Goal: Task Accomplishment & Management: Use online tool/utility

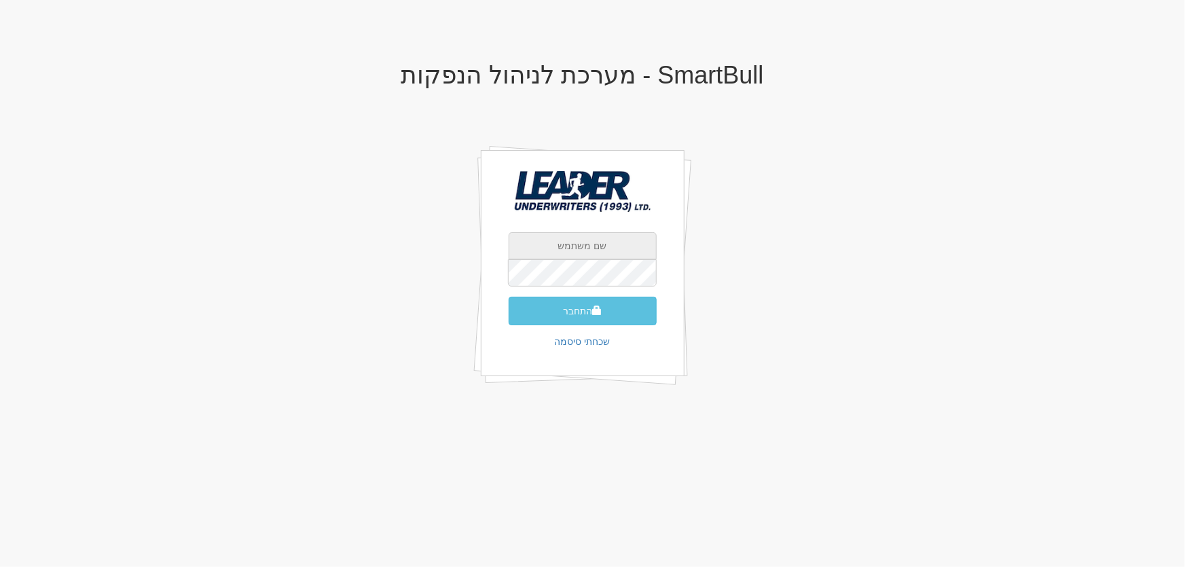
click at [558, 242] on input "text" at bounding box center [583, 245] width 148 height 27
type input "[EMAIL_ADDRESS][DOMAIN_NAME]"
drag, startPoint x: 583, startPoint y: 309, endPoint x: 597, endPoint y: 323, distance: 20.2
click at [583, 308] on button "התחבר" at bounding box center [583, 311] width 148 height 29
click at [568, 234] on input "text" at bounding box center [583, 245] width 148 height 27
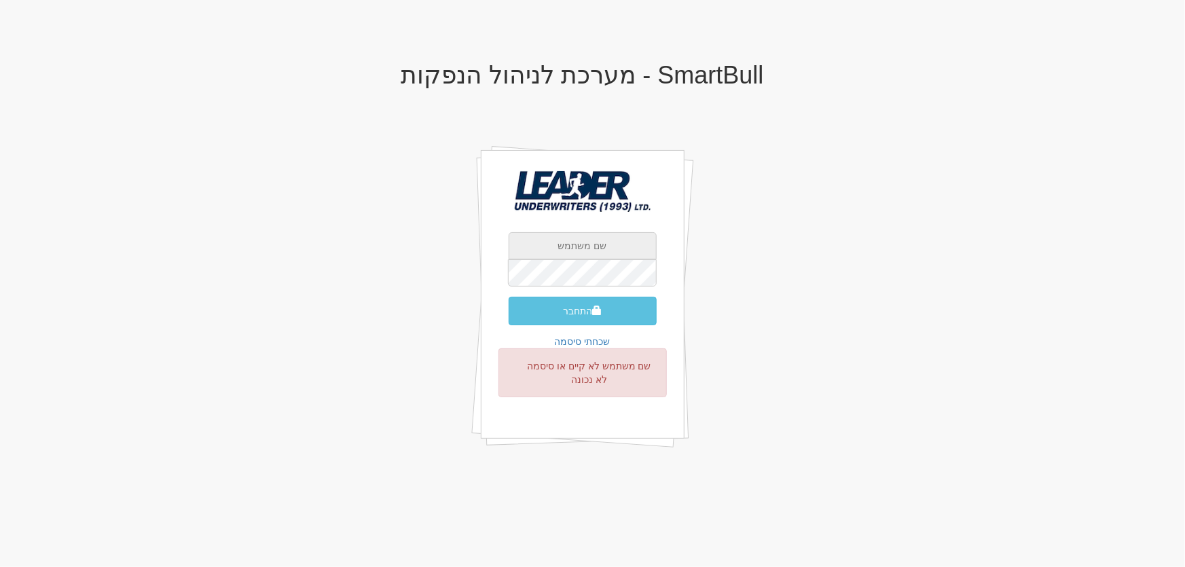
type input "[PERSON_NAME][EMAIL_ADDRESS][DOMAIN_NAME]"
click at [565, 310] on button "התחבר" at bounding box center [583, 311] width 148 height 29
click at [576, 251] on input "text" at bounding box center [583, 245] width 148 height 27
type input "[PERSON_NAME][EMAIL_ADDRESS][DOMAIN_NAME]"
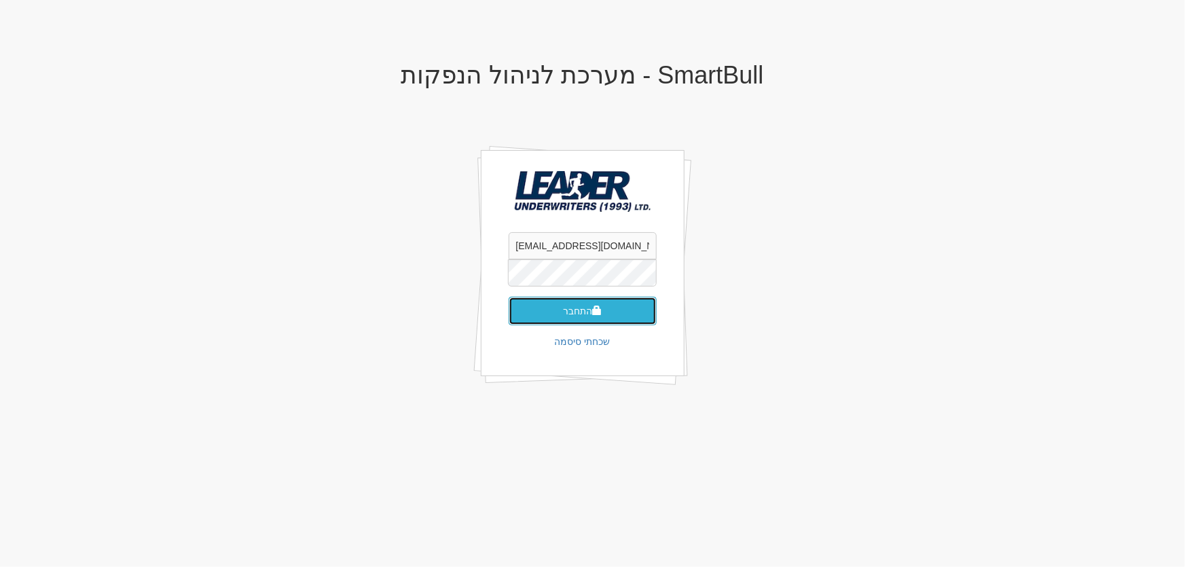
click at [564, 316] on button "התחבר" at bounding box center [583, 311] width 148 height 29
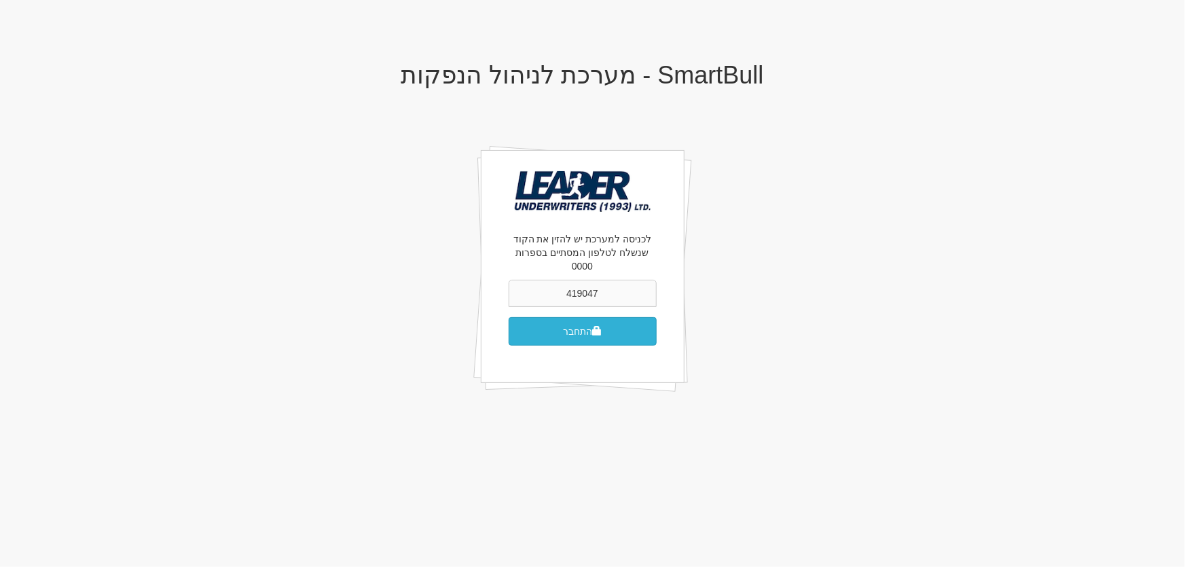
type input "419047"
click at [580, 319] on button "התחבר" at bounding box center [583, 331] width 148 height 29
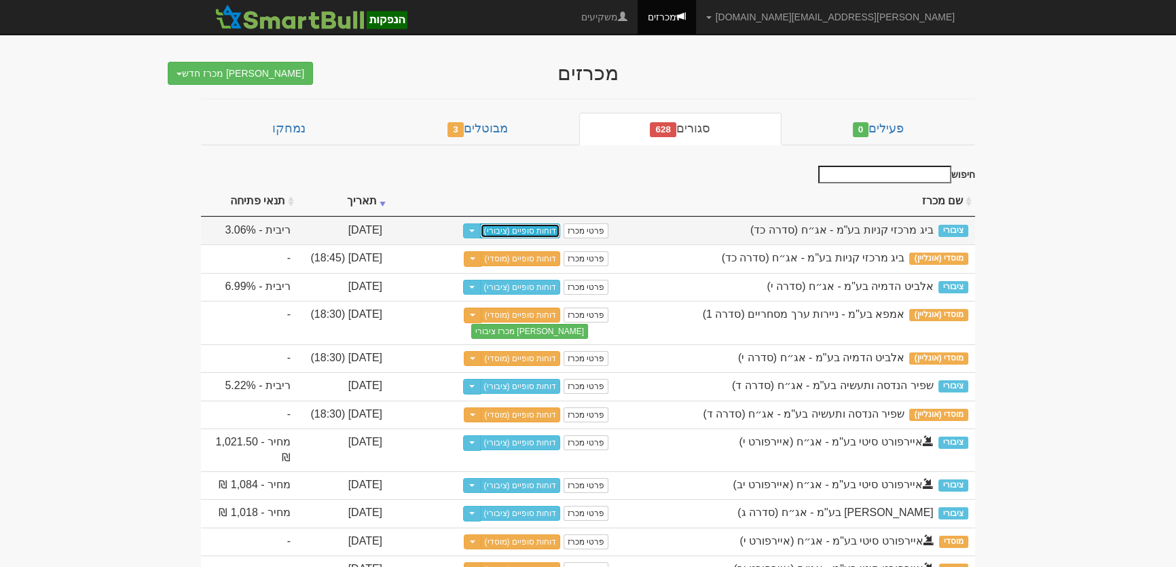
click at [543, 227] on link "דוחות סופיים (ציבורי)" at bounding box center [520, 230] width 81 height 15
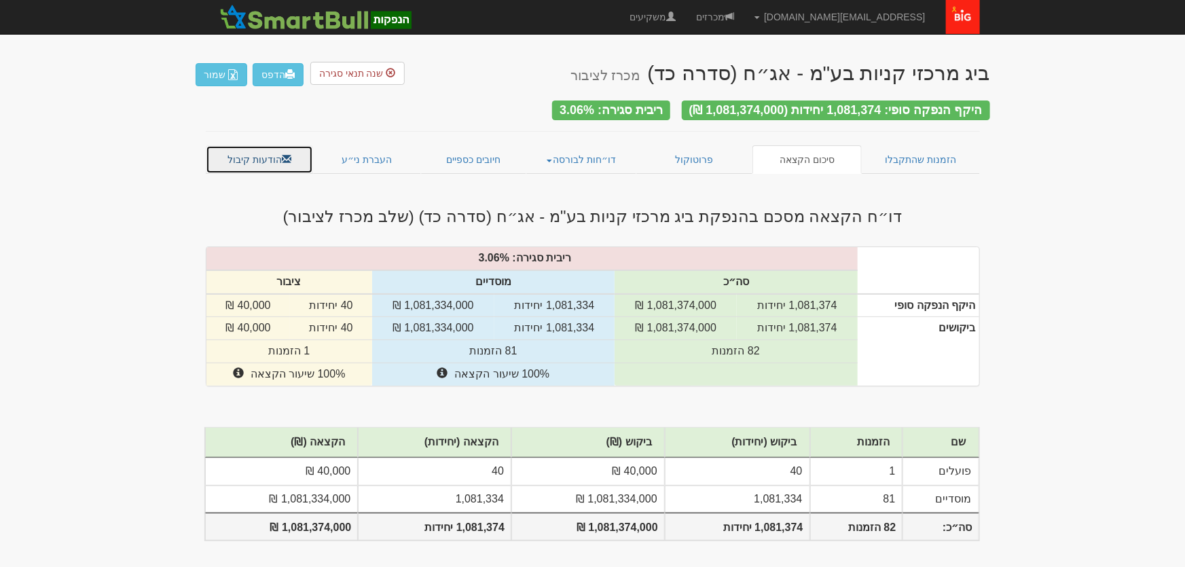
click at [252, 161] on link "הודעות קיבול" at bounding box center [260, 159] width 108 height 29
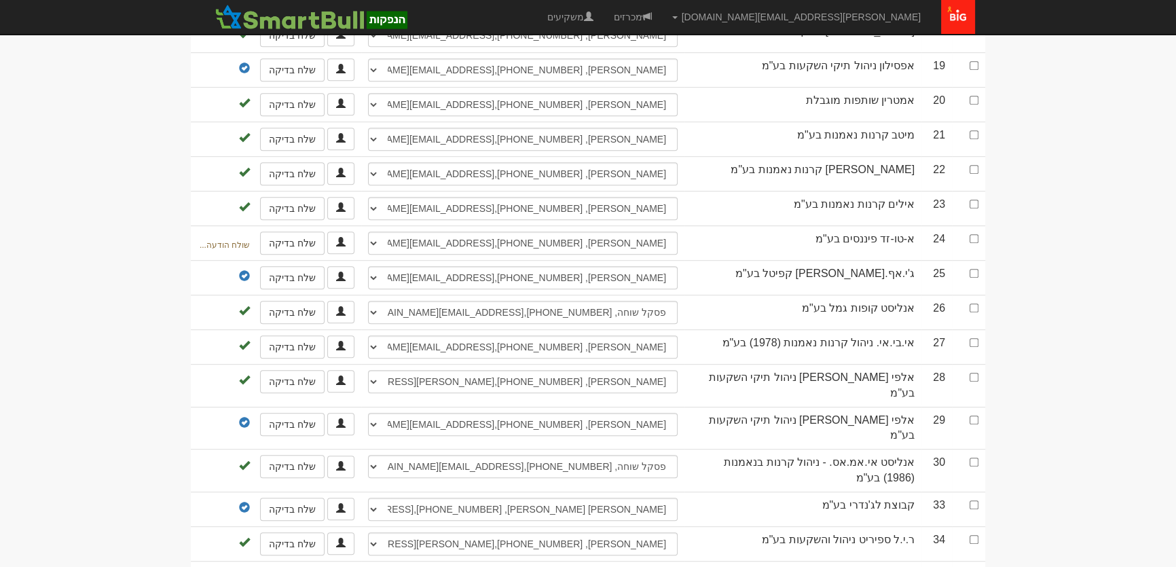
scroll to position [987, 0]
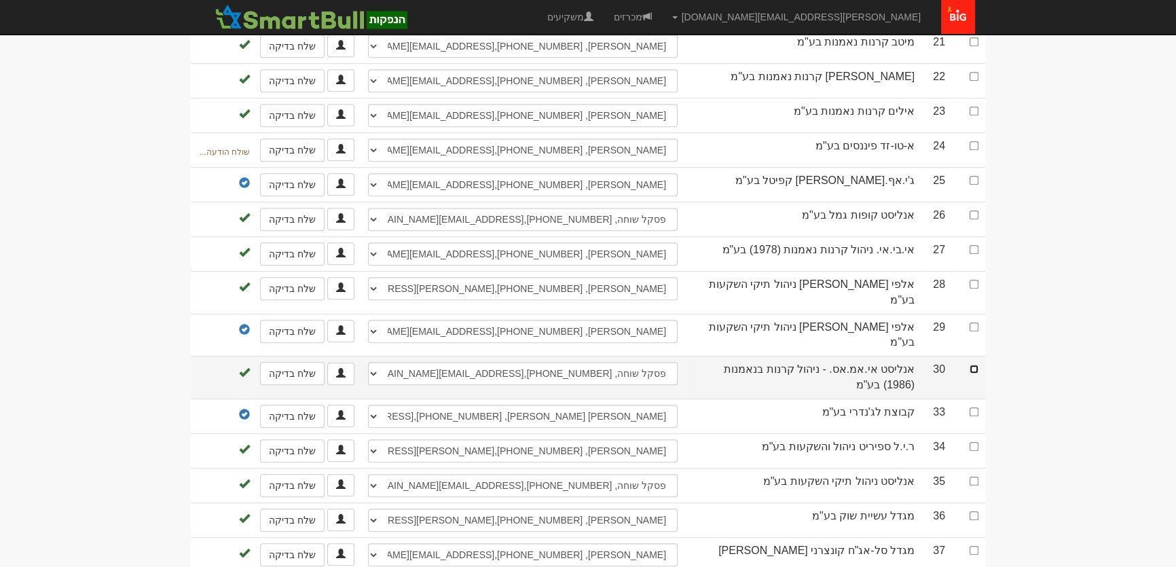
click at [971, 365] on input "checkbox" at bounding box center [974, 369] width 9 height 9
checkbox input "true"
click at [423, 362] on select "אלמוג זוגייר, 052-3055789, tiful& bakara@analyst.co.il שגיא מאיר, 037148831, ti…" at bounding box center [523, 373] width 310 height 23
select select "67c6a4128e0501f6f9c74949"
click at [368, 362] on select "אלמוג זוגייר, 052-3055789, tiful& bakara@analyst.co.il שגיא מאיר, 037148831, ti…" at bounding box center [523, 373] width 310 height 23
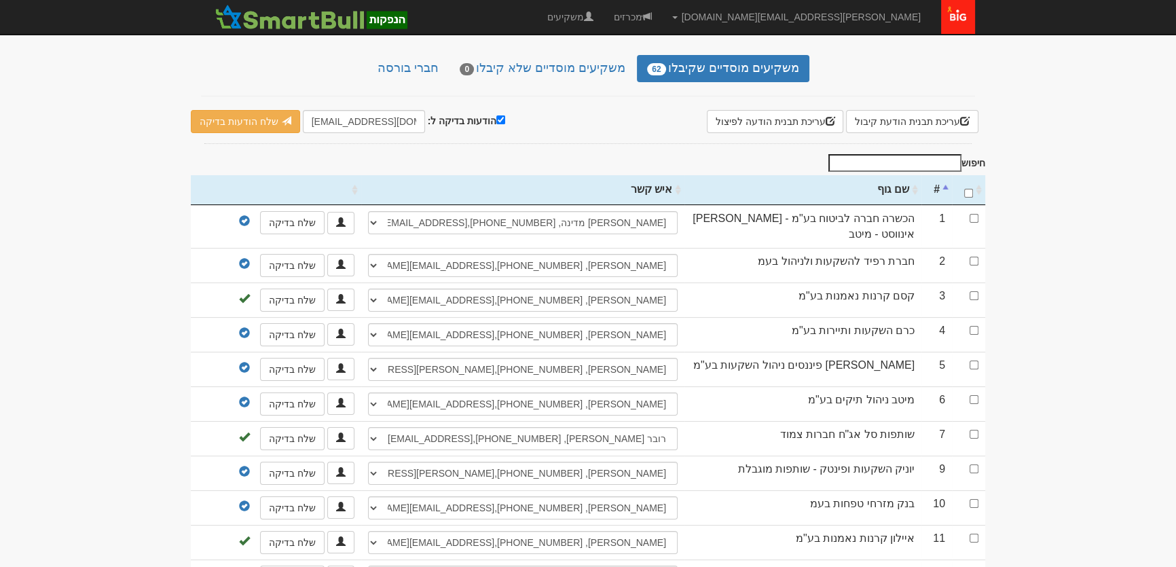
scroll to position [123, 0]
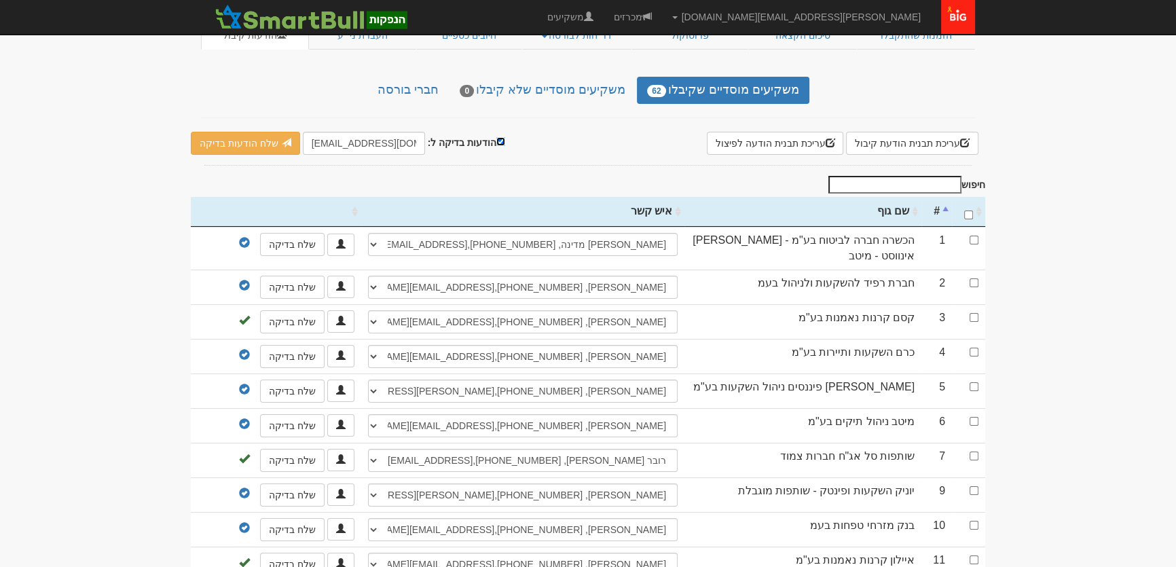
click at [496, 137] on input "הודעות בדיקה ל:" at bounding box center [500, 141] width 9 height 9
checkbox input "false"
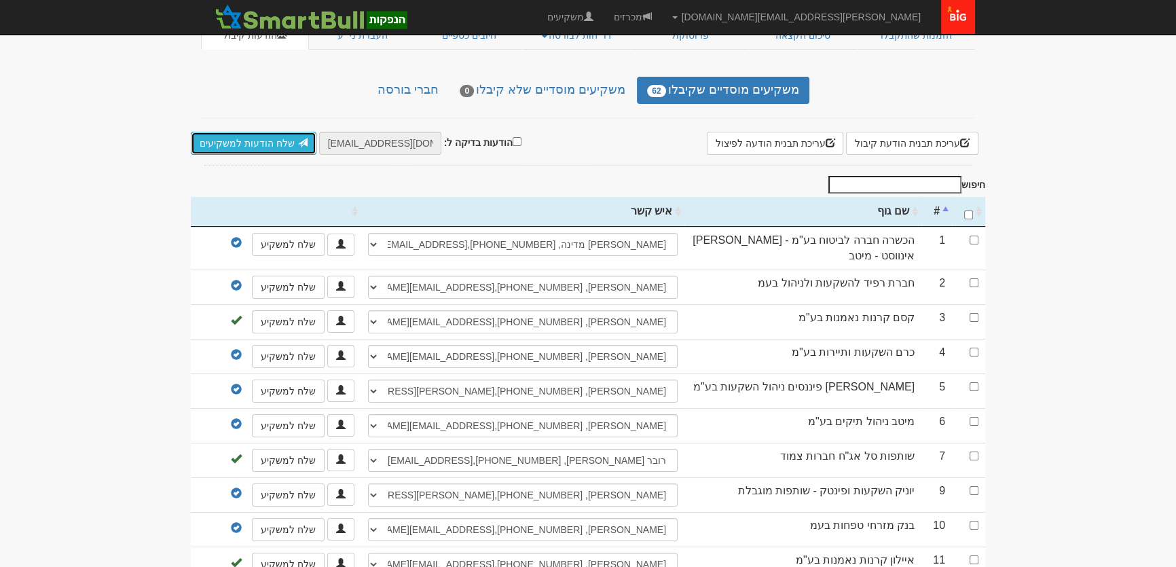
click at [223, 137] on link "שלח הודעות למשקיעים" at bounding box center [254, 143] width 126 height 23
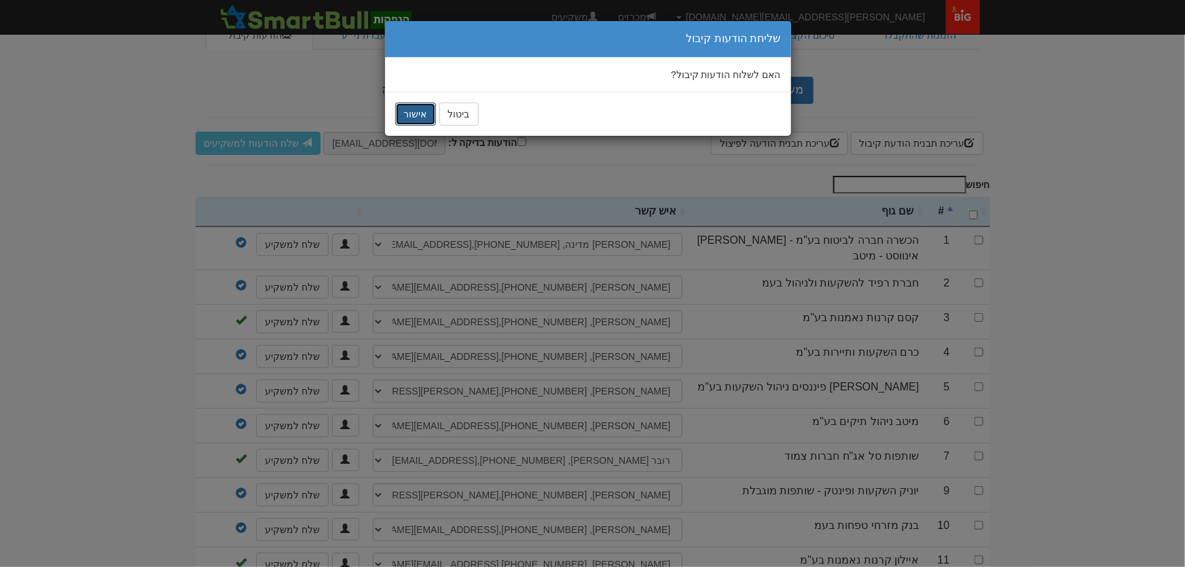
click at [409, 115] on button "אישור" at bounding box center [415, 114] width 41 height 23
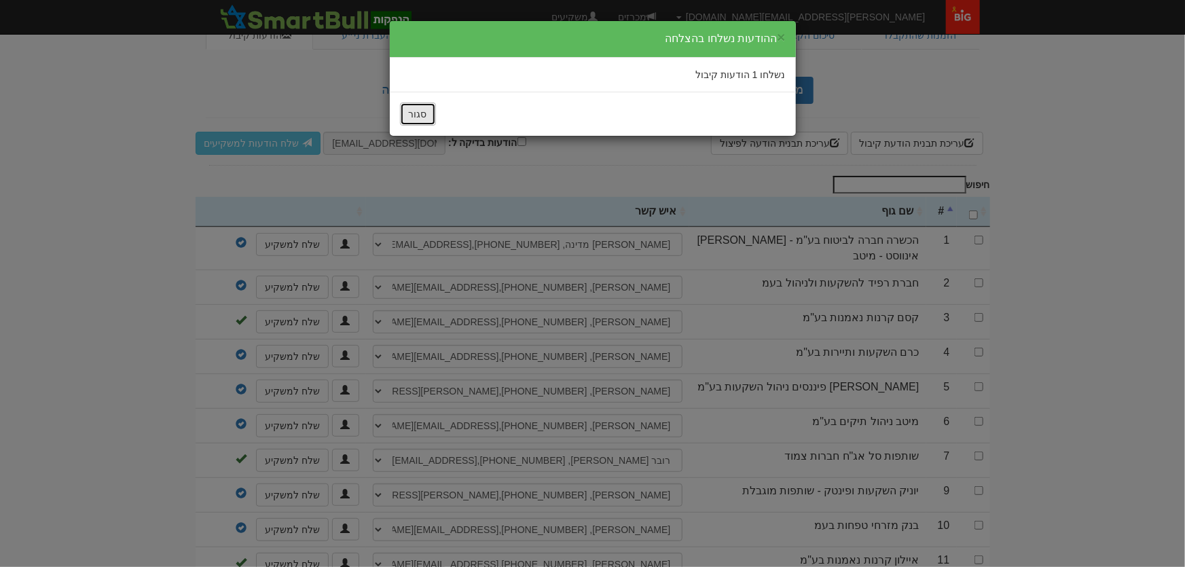
click at [415, 114] on button "סגור" at bounding box center [418, 114] width 36 height 23
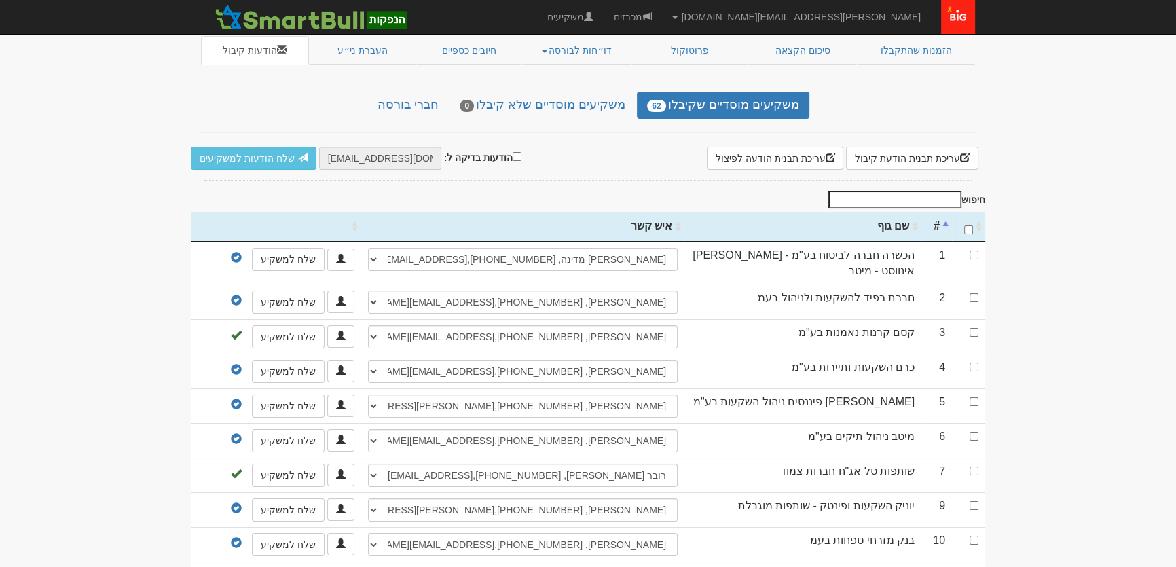
scroll to position [0, 0]
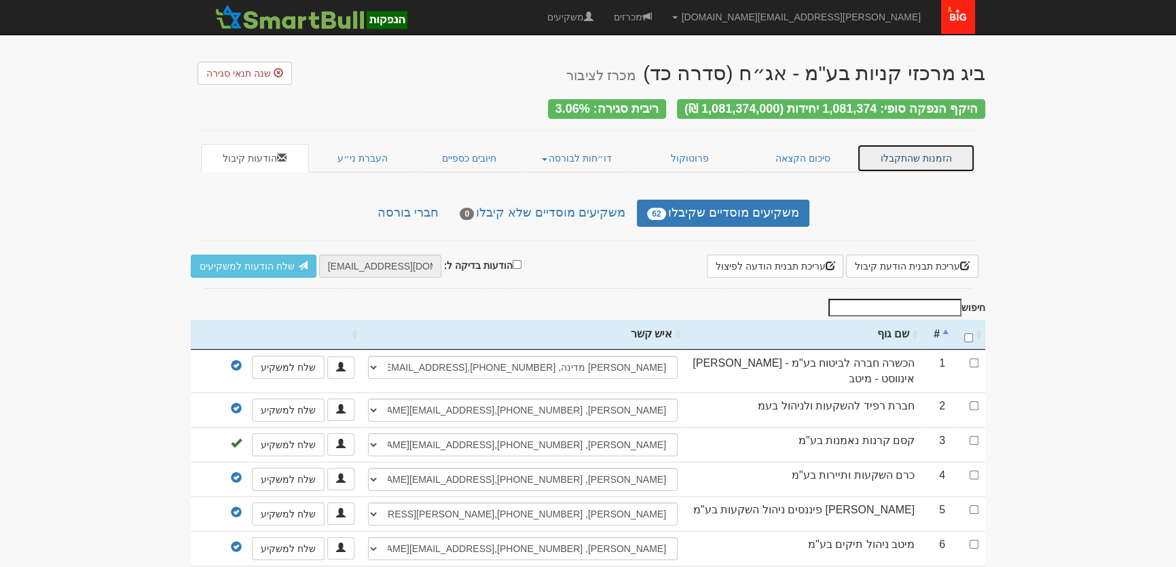
click at [917, 149] on link "הזמנות שהתקבלו" at bounding box center [916, 158] width 118 height 29
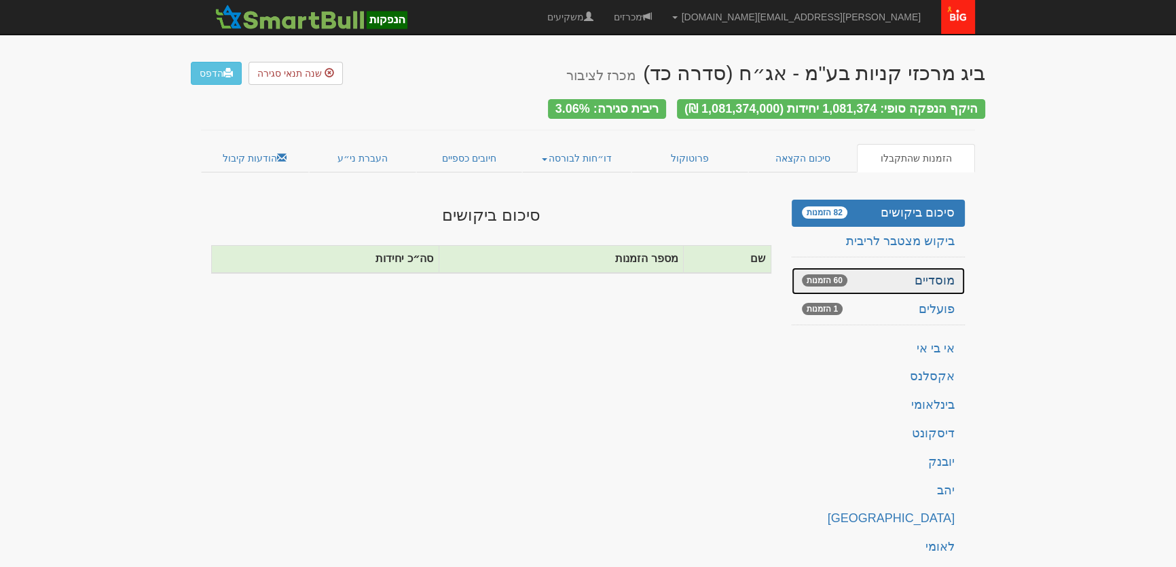
click at [935, 272] on link "מוסדיים 60 הזמנות" at bounding box center [878, 281] width 173 height 27
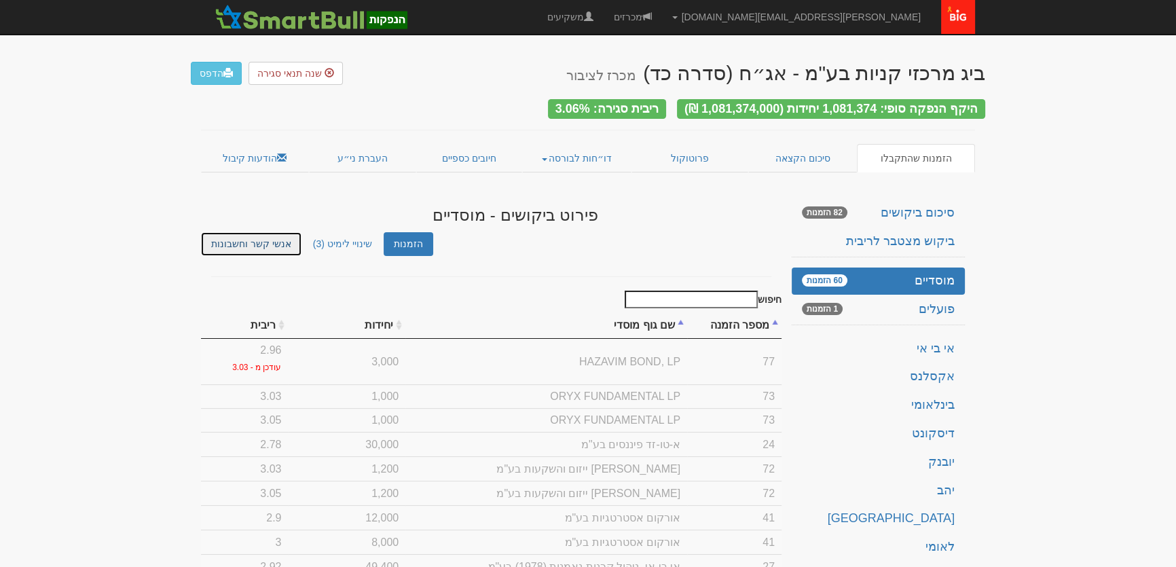
click at [253, 242] on link "אנשי קשר וחשבונות" at bounding box center [251, 244] width 101 height 24
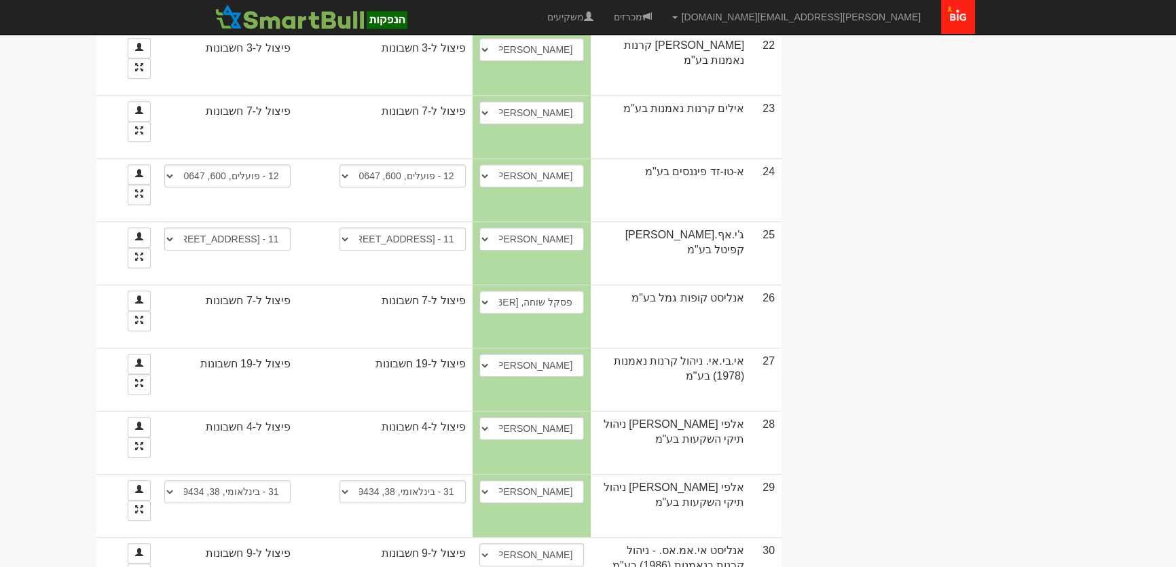
scroll to position [1667, 0]
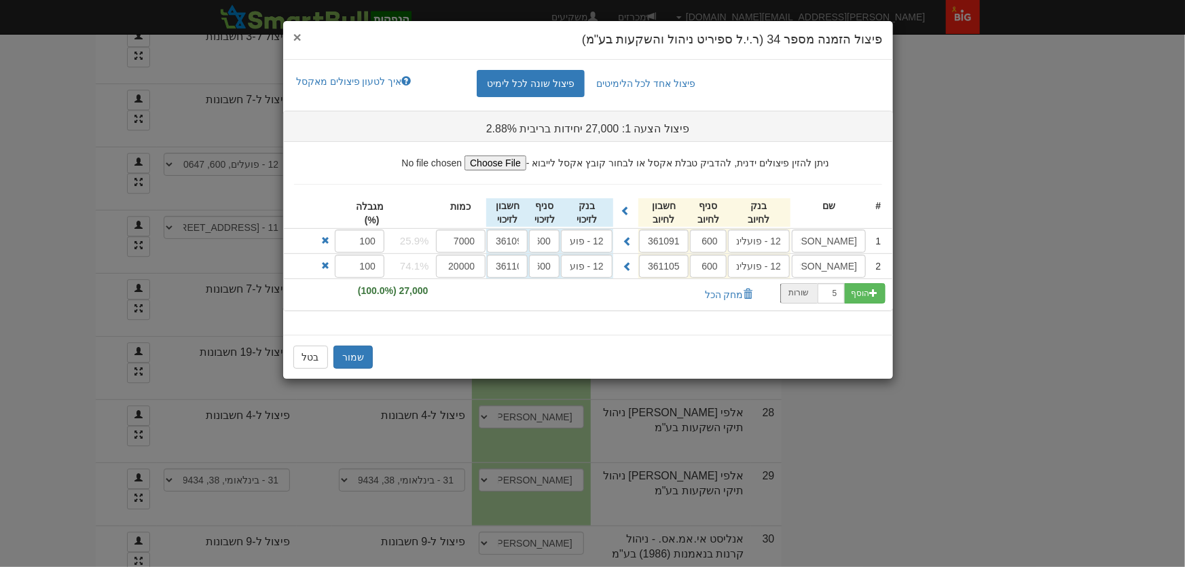
click at [294, 35] on span "×" at bounding box center [297, 37] width 8 height 16
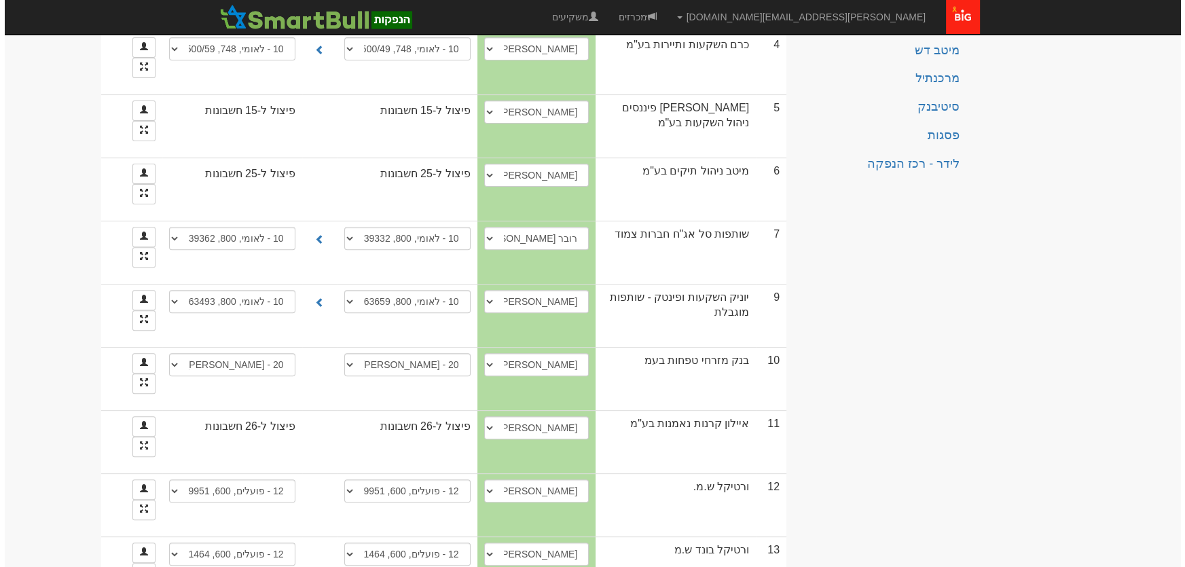
scroll to position [564, 0]
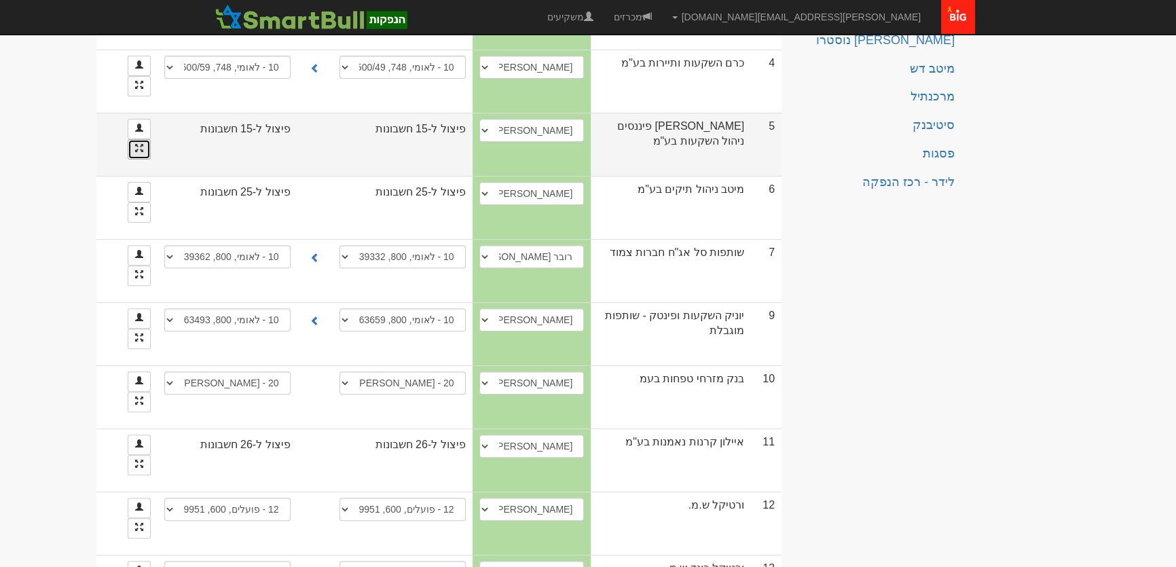
click at [151, 139] on link at bounding box center [139, 149] width 23 height 20
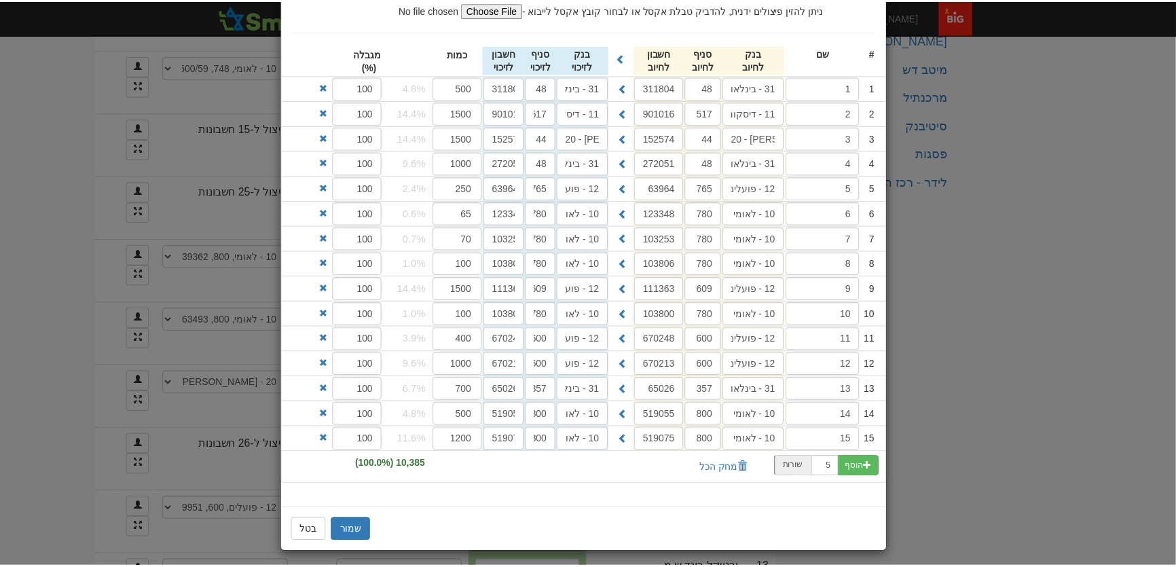
scroll to position [156, 0]
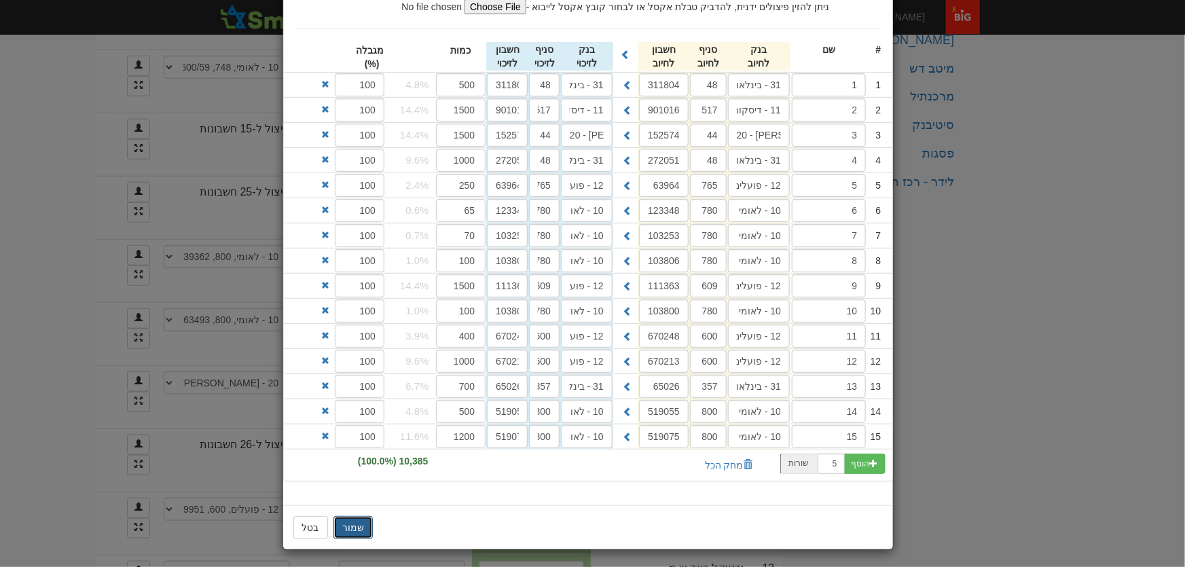
drag, startPoint x: 353, startPoint y: 528, endPoint x: 363, endPoint y: 530, distance: 9.7
click at [355, 528] on button "שמור" at bounding box center [352, 527] width 39 height 23
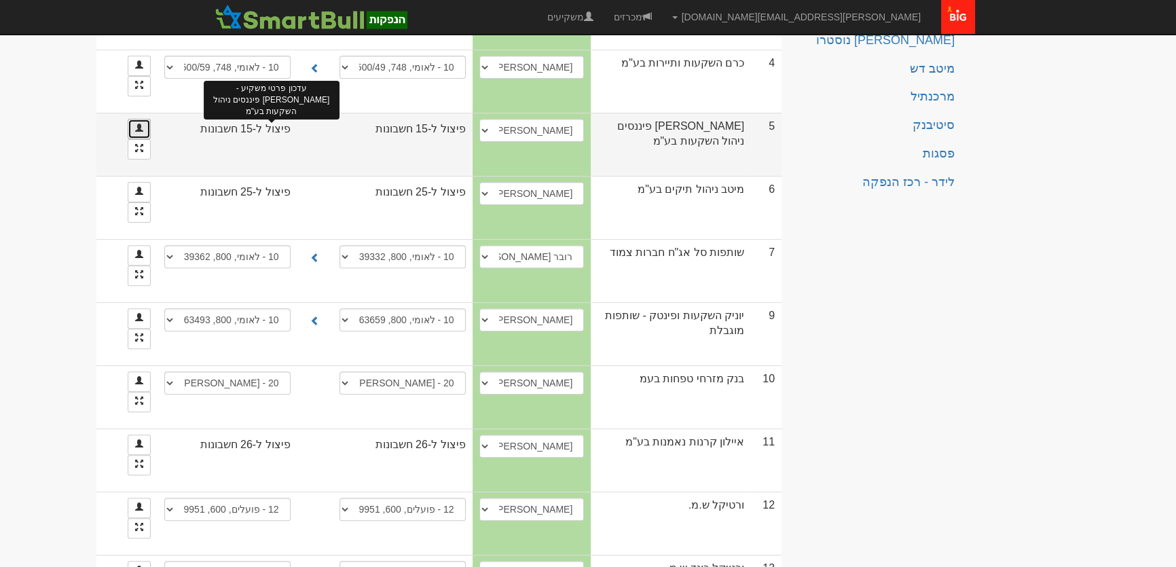
click at [151, 119] on link at bounding box center [139, 129] width 23 height 20
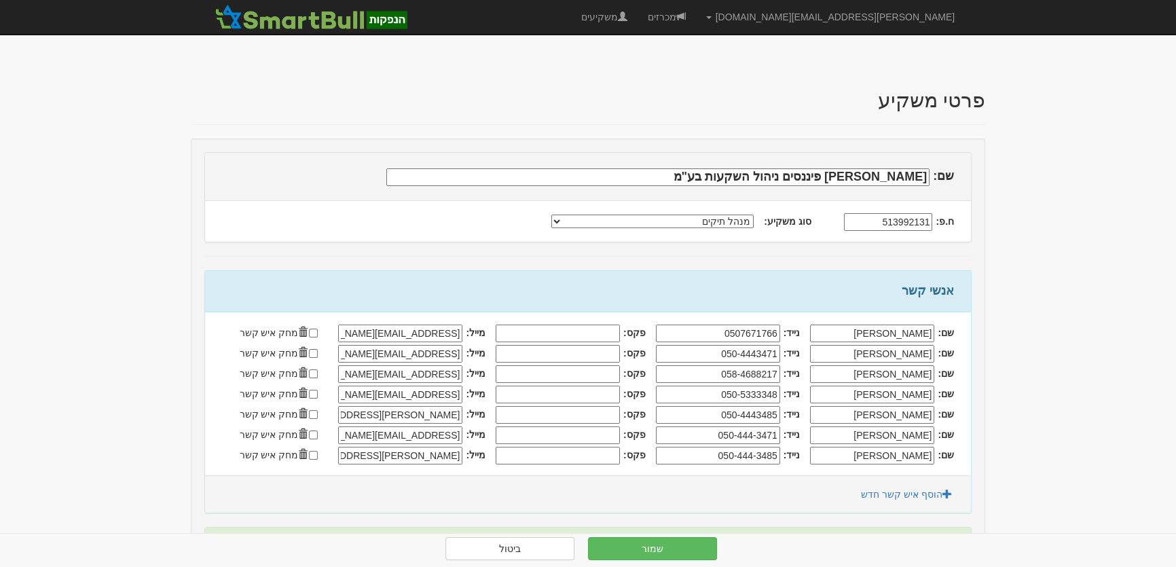
drag, startPoint x: 353, startPoint y: 433, endPoint x: 465, endPoint y: 435, distance: 111.4
click at [462, 342] on input "[EMAIL_ADDRESS][DOMAIN_NAME]" at bounding box center [400, 334] width 124 height 18
